Goal: Find specific page/section: Find specific page/section

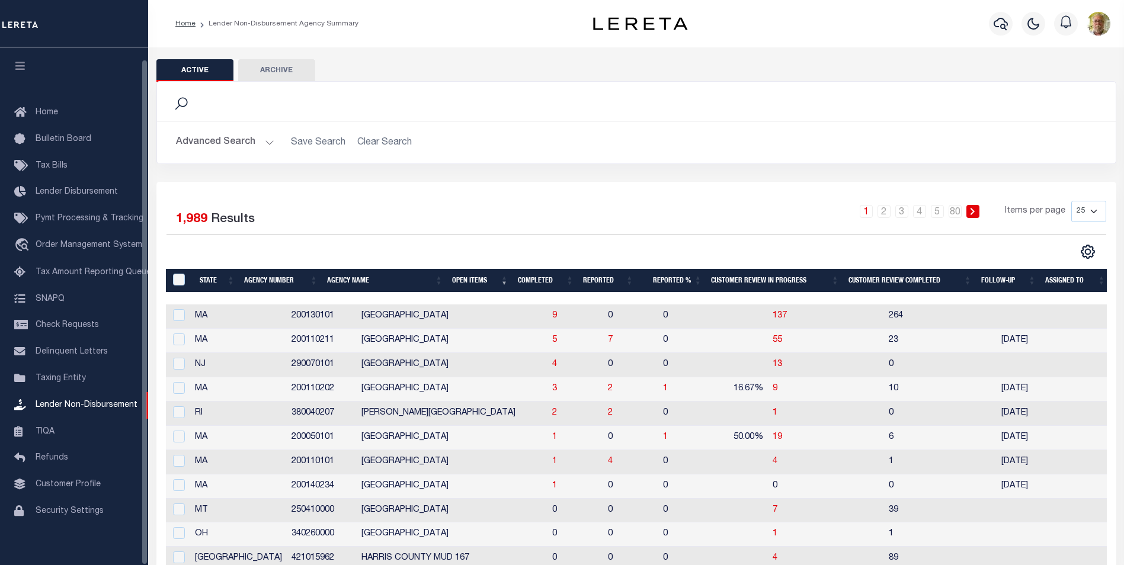
scroll to position [12, 0]
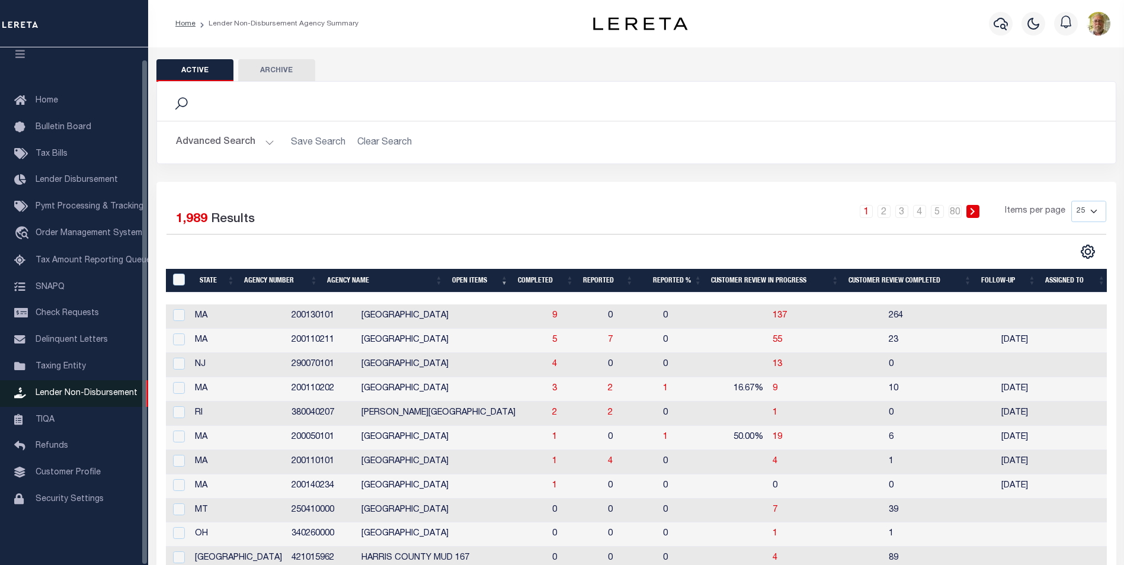
click at [71, 394] on span "Lender Non-Disbursement" at bounding box center [87, 393] width 102 height 8
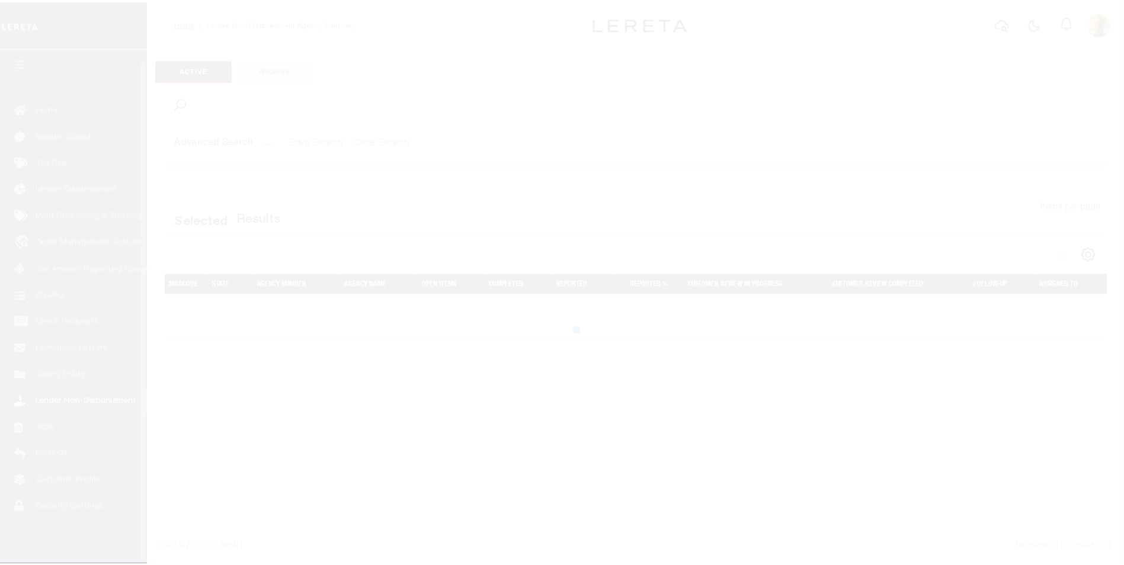
scroll to position [12, 0]
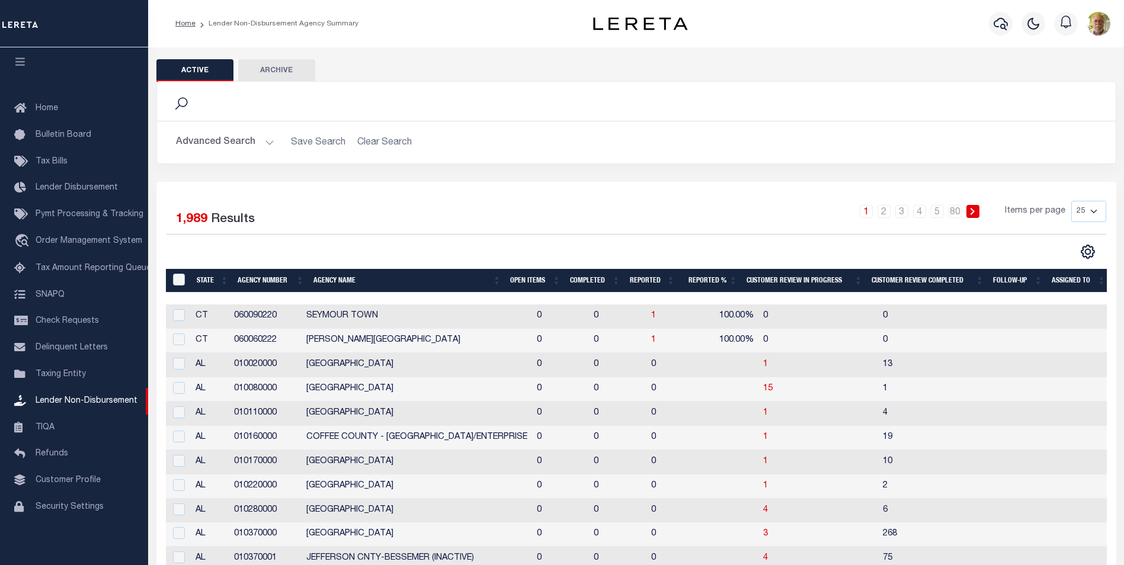
click at [263, 141] on button "Advanced Search" at bounding box center [225, 142] width 98 height 23
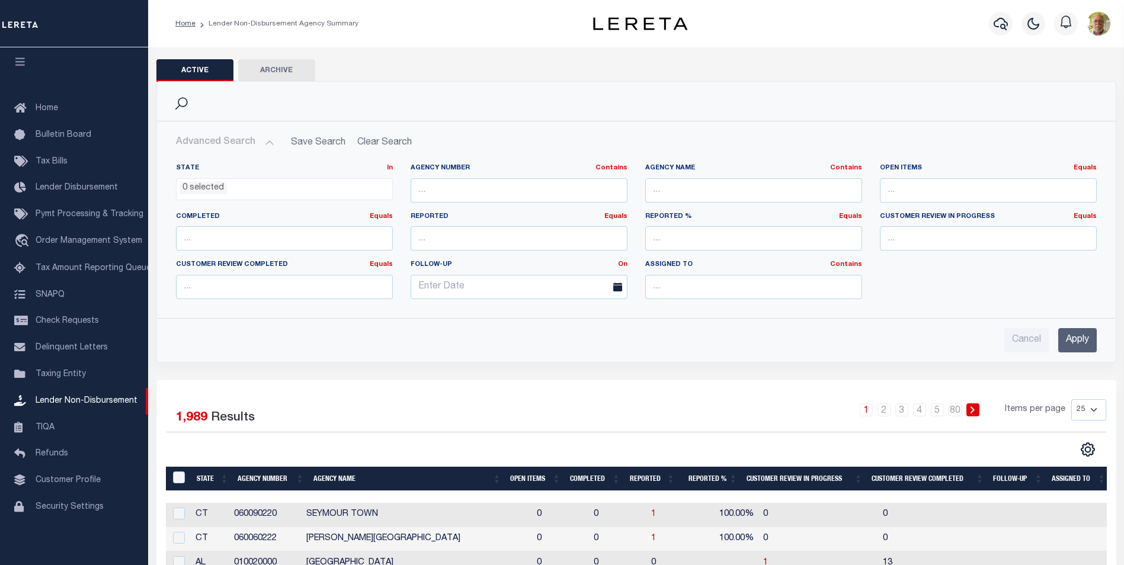
drag, startPoint x: 1072, startPoint y: 334, endPoint x: 1072, endPoint y: 343, distance: 8.9
click at [1072, 334] on input "Apply" at bounding box center [1078, 340] width 39 height 24
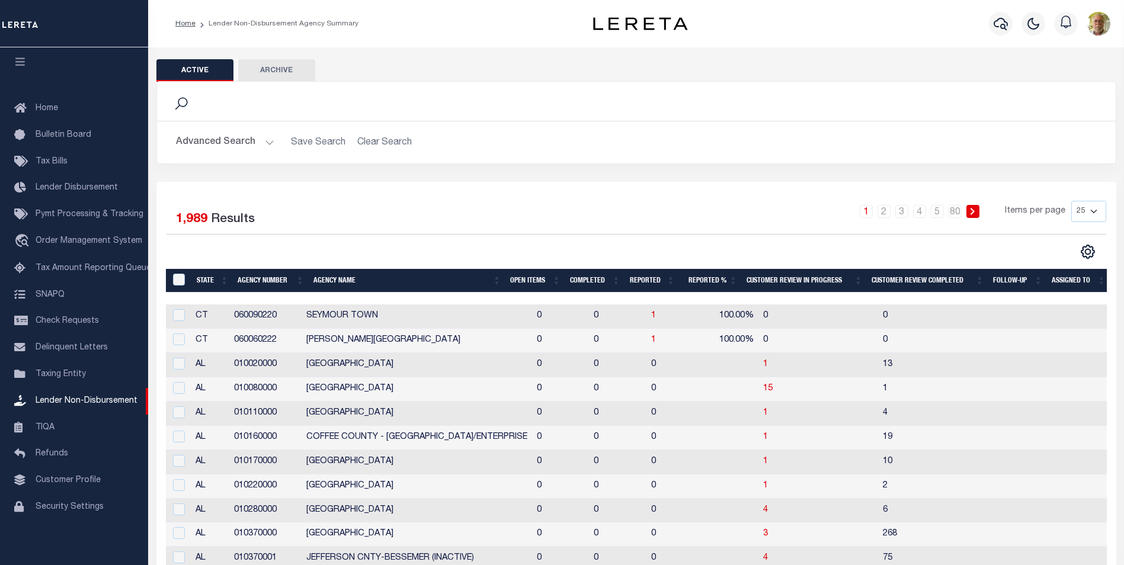
click at [524, 280] on th "Open Items" at bounding box center [536, 281] width 60 height 24
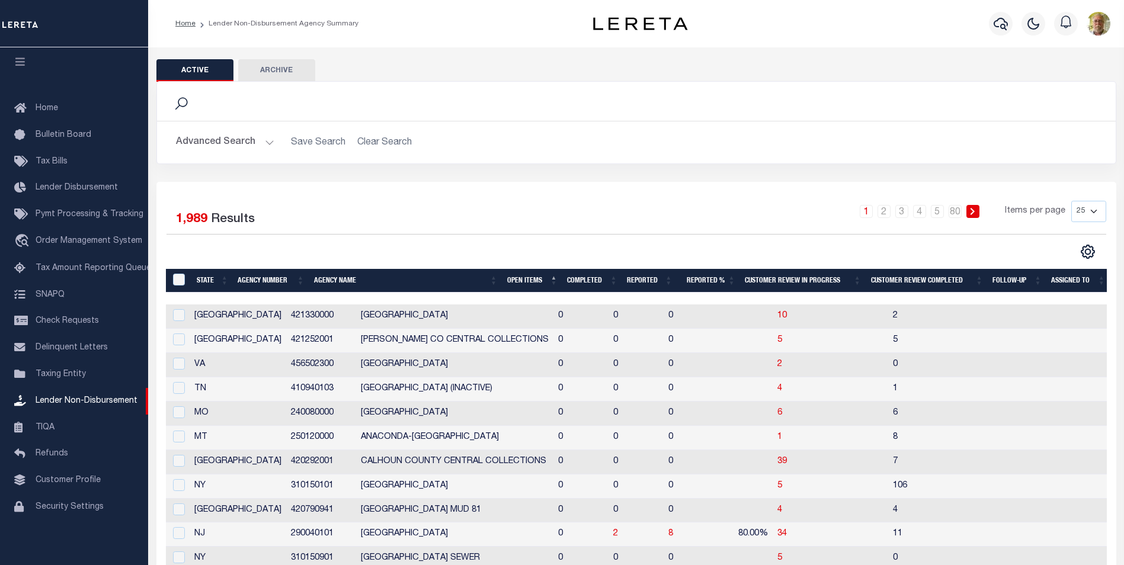
click at [518, 276] on th "Open Items" at bounding box center [533, 281] width 60 height 24
